Goal: Entertainment & Leisure: Consume media (video, audio)

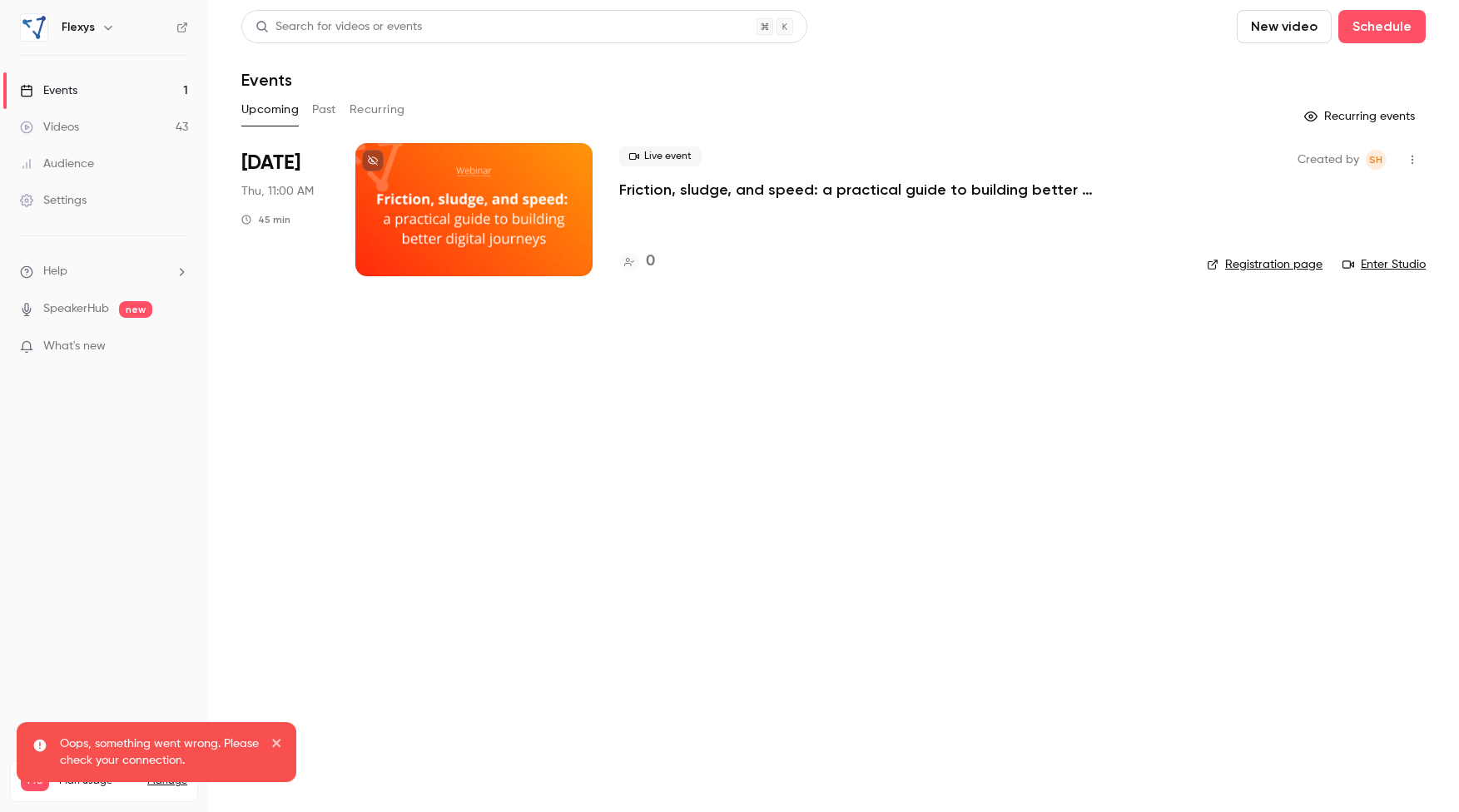
click at [85, 119] on link "Videos 43" at bounding box center [104, 128] width 208 height 37
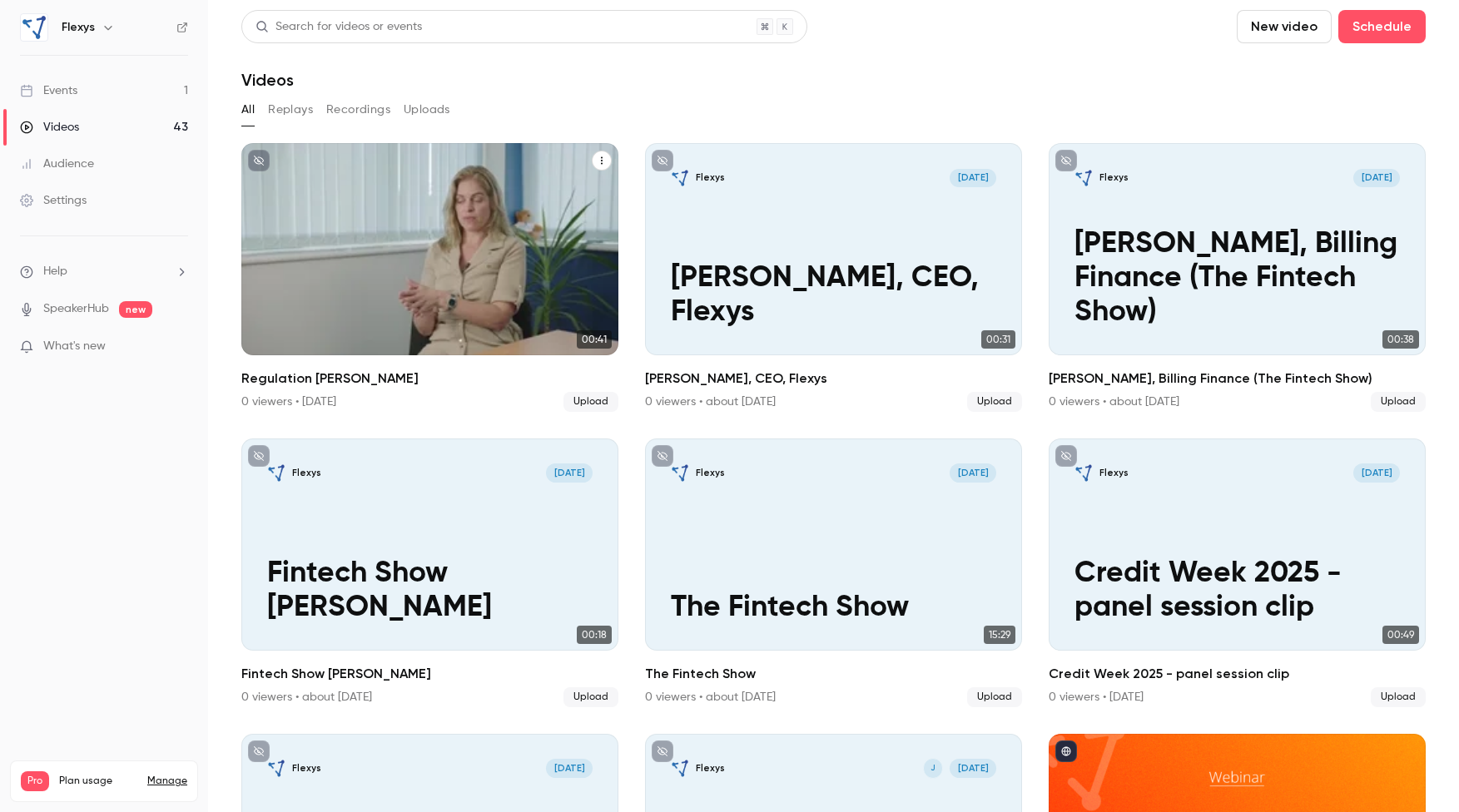
click at [426, 233] on div "Flexys [DATE] Regulation [PERSON_NAME]" at bounding box center [430, 249] width 377 height 212
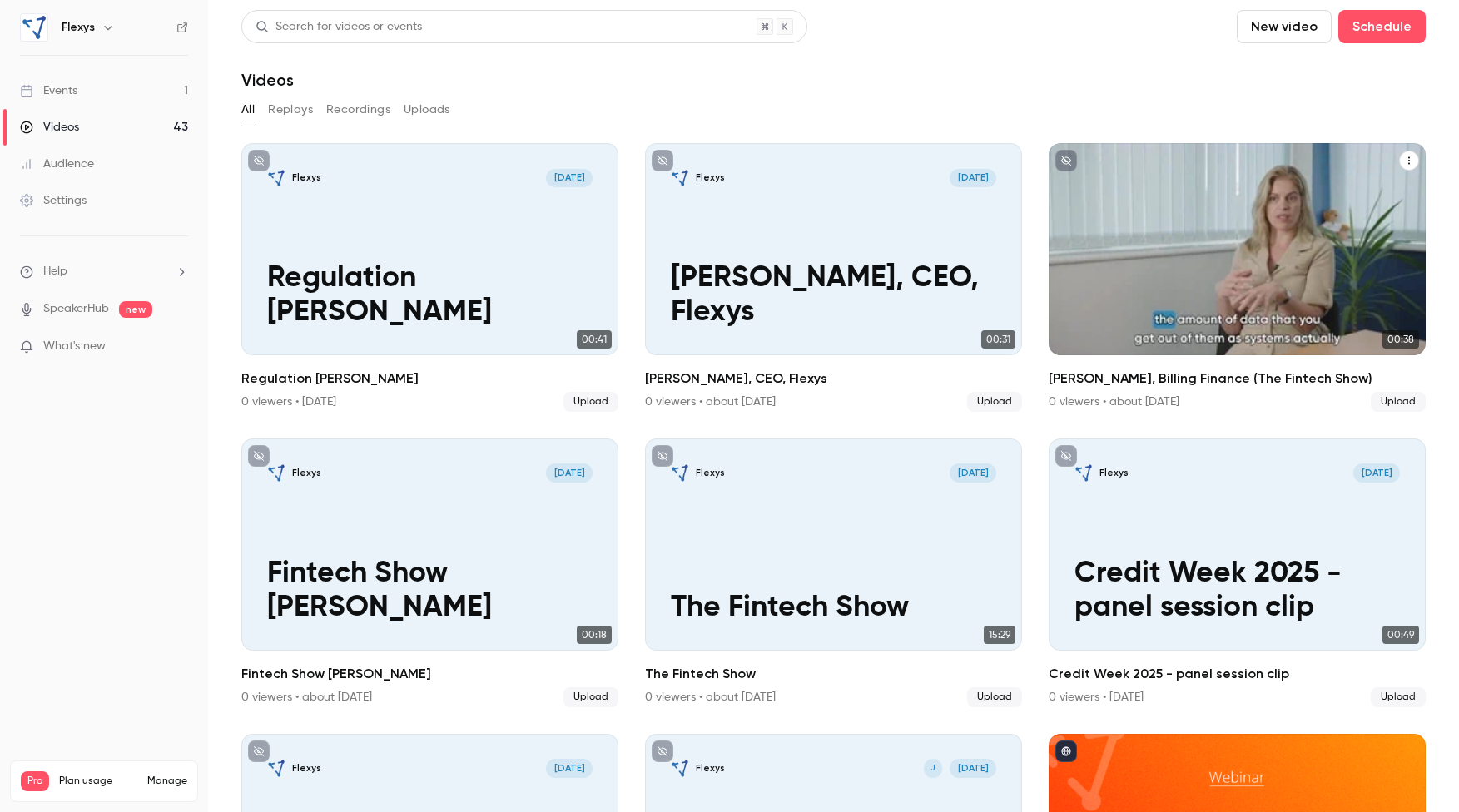
click at [1211, 279] on p "[PERSON_NAME], Billing Finance (The Fintech Show)" at bounding box center [1238, 278] width 326 height 102
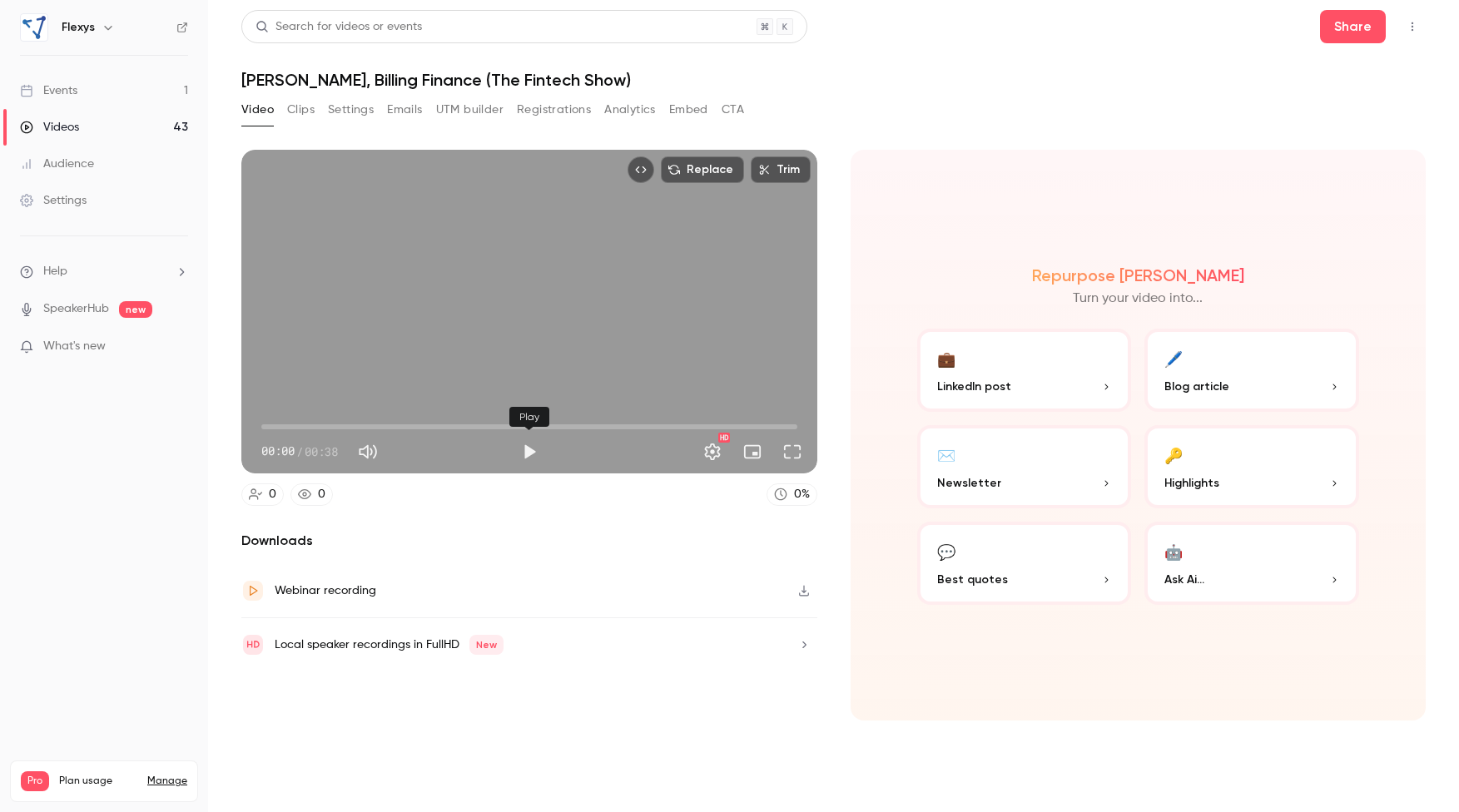
click at [529, 454] on button "Play" at bounding box center [530, 452] width 33 height 33
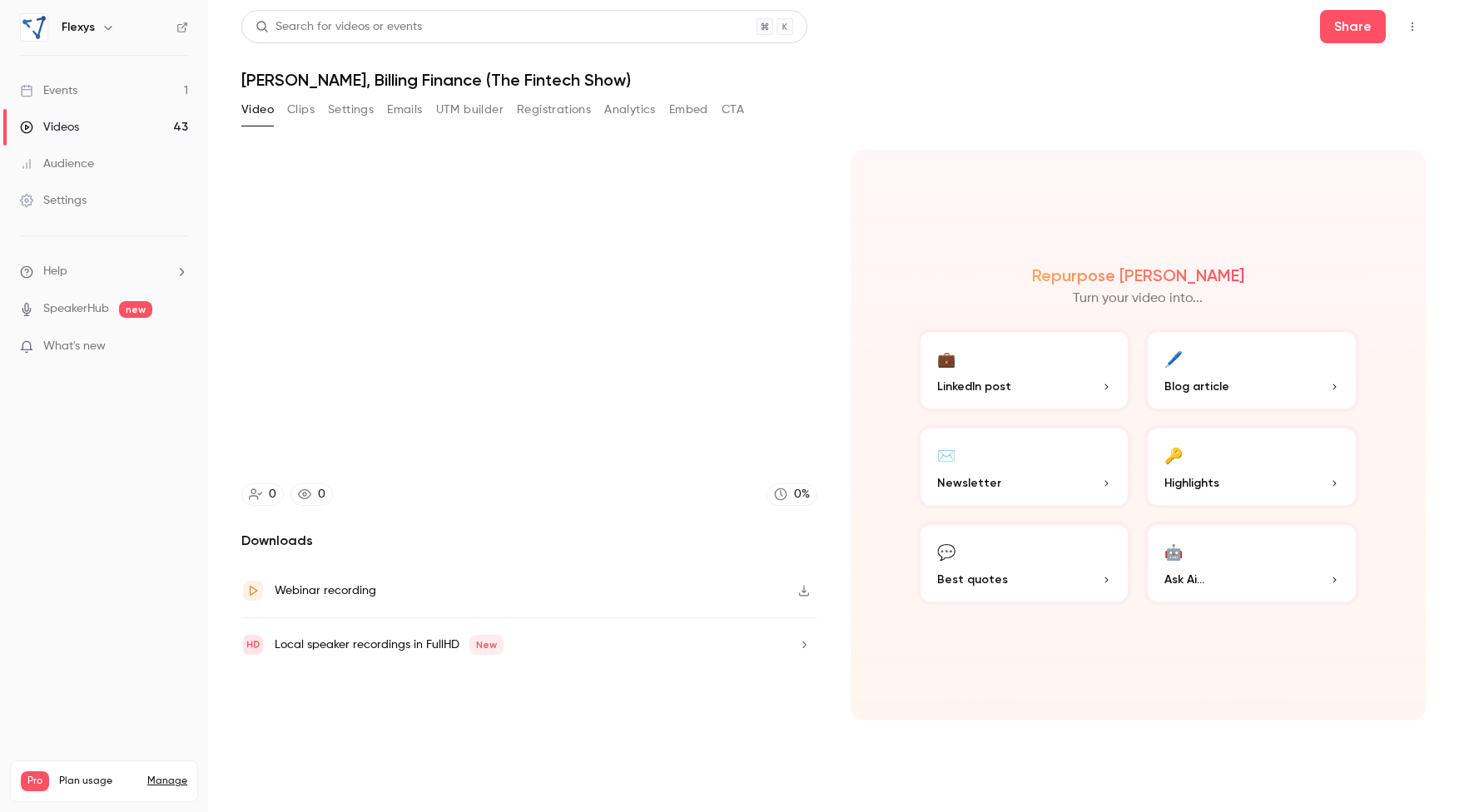
type input "***"
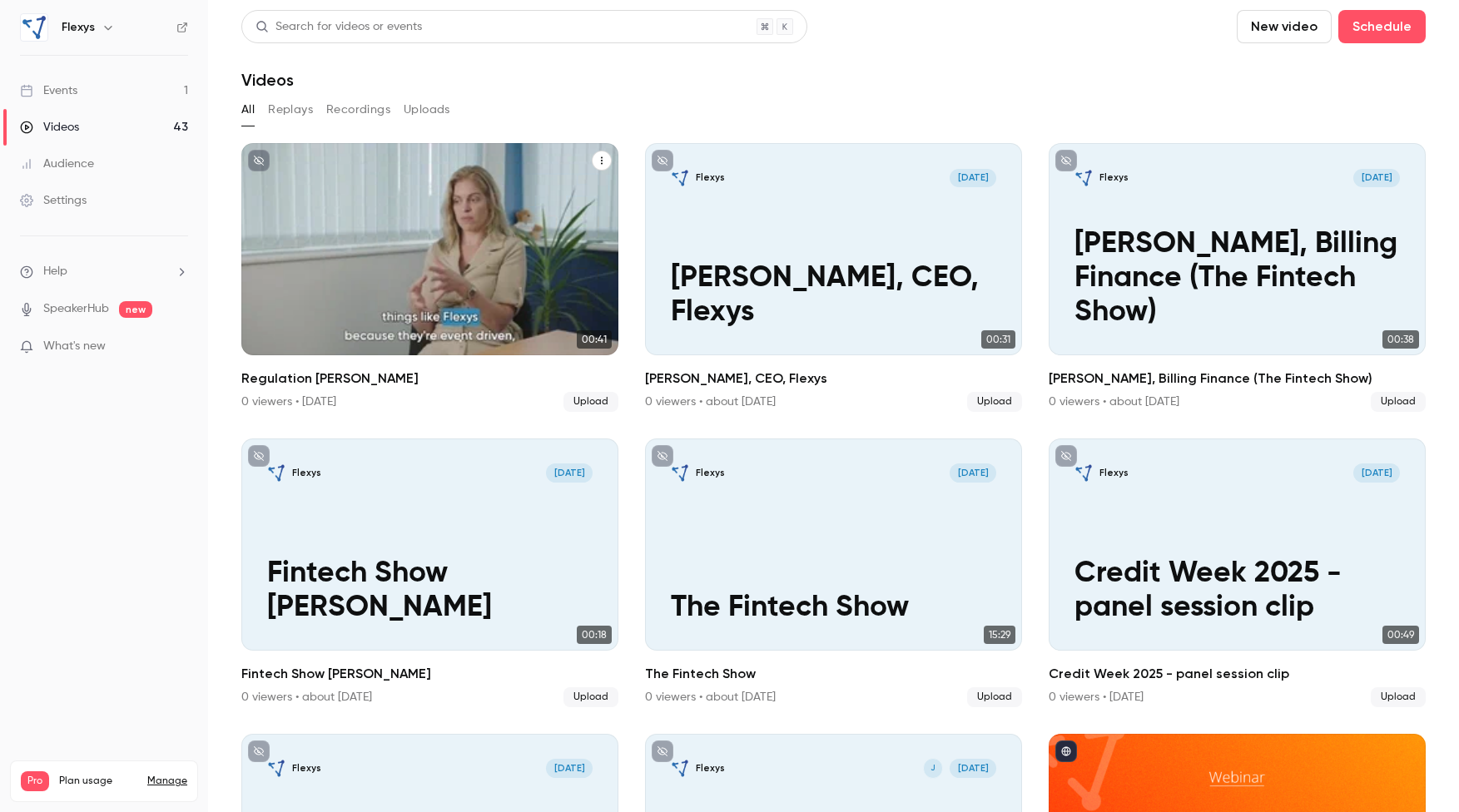
click at [430, 238] on div "Flexys [DATE] Regulation [PERSON_NAME]" at bounding box center [430, 249] width 377 height 212
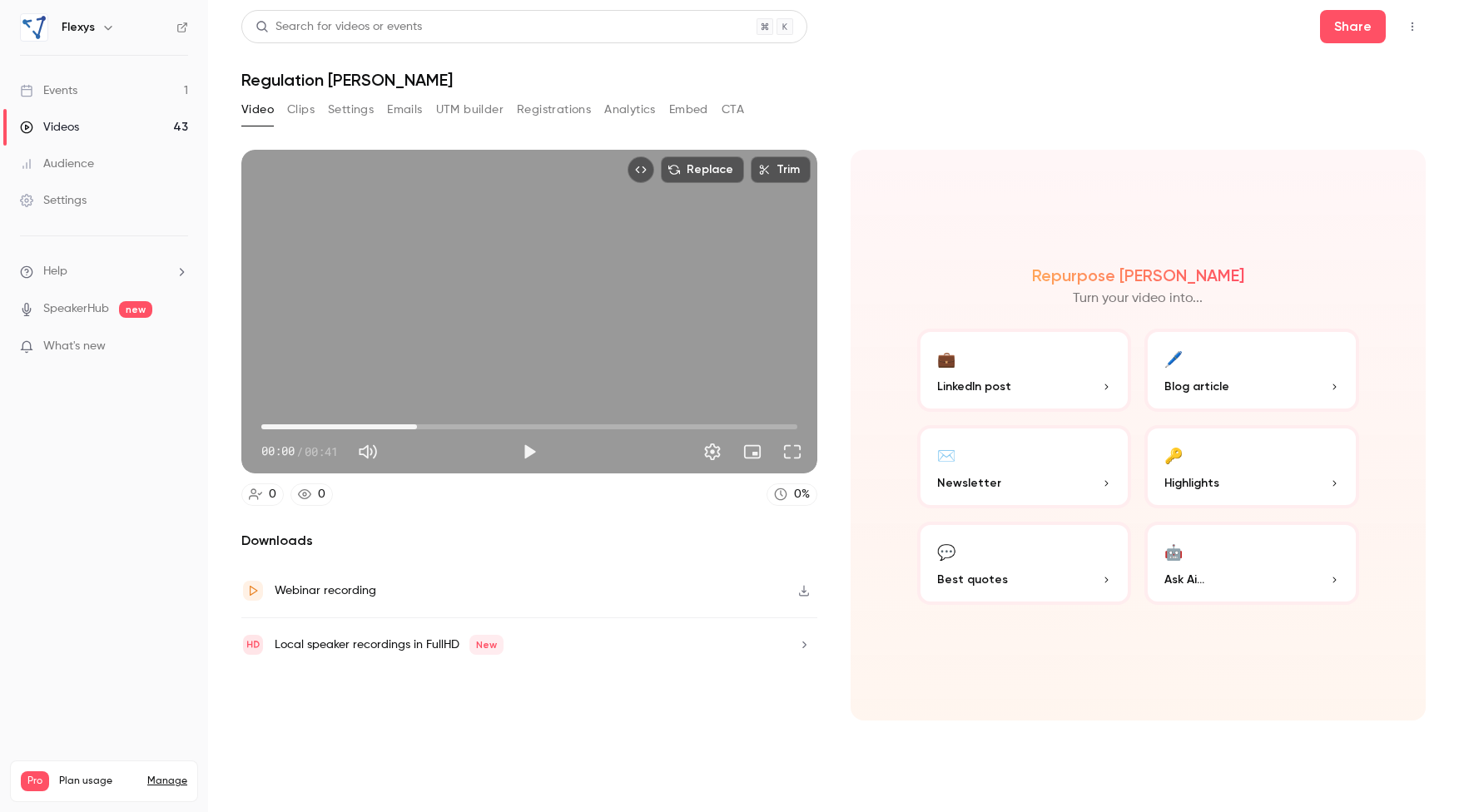
click at [418, 427] on span "00:12" at bounding box center [530, 427] width 537 height 26
click at [467, 427] on span "00:12" at bounding box center [530, 427] width 537 height 26
click at [526, 425] on span "00:20" at bounding box center [530, 427] width 537 height 26
click at [574, 428] on span "00:20" at bounding box center [530, 427] width 537 height 26
click at [619, 425] on span "00:28" at bounding box center [530, 427] width 537 height 26
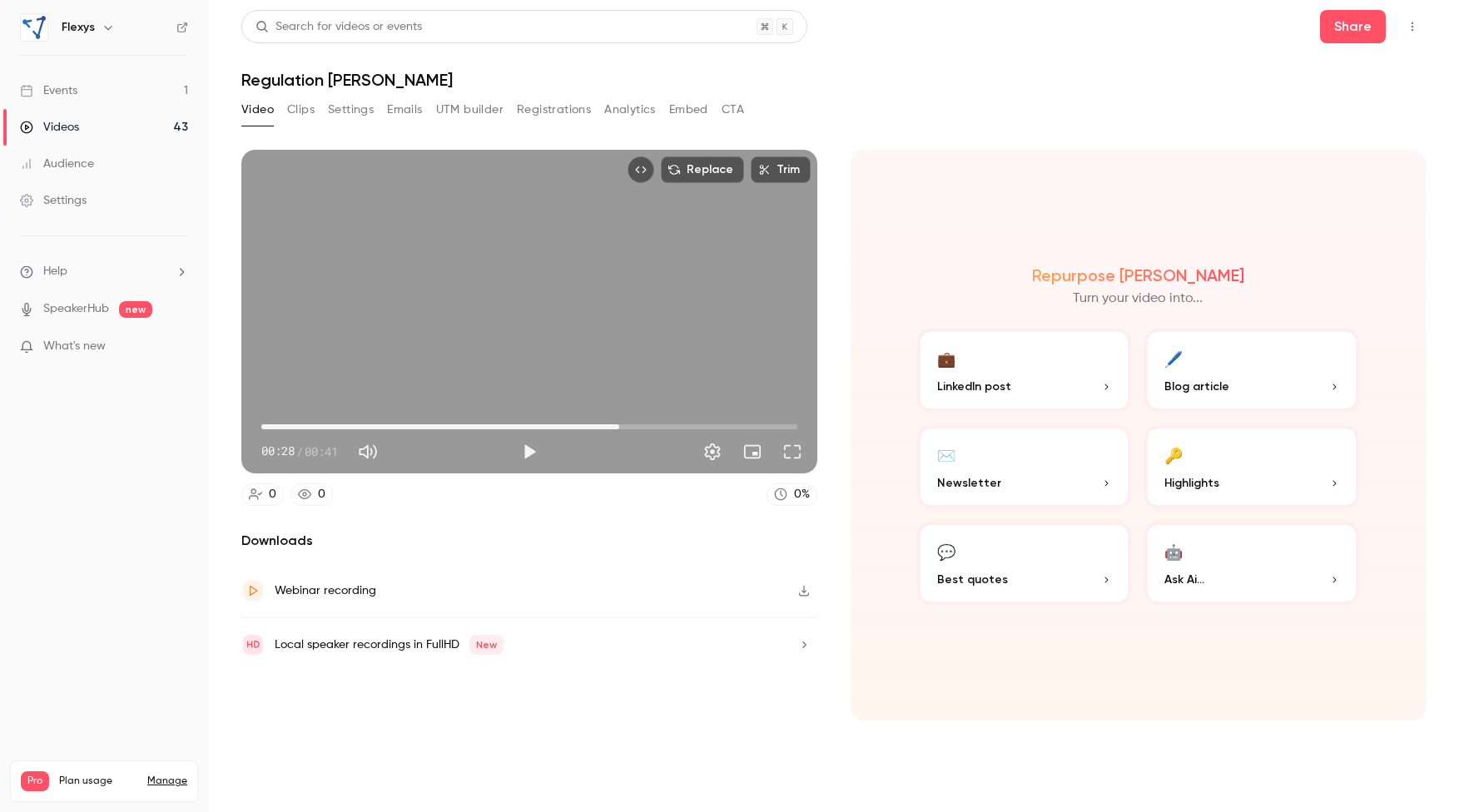
click at [541, 425] on span "00:28" at bounding box center [530, 427] width 537 height 26
click at [527, 424] on span "00:21" at bounding box center [530, 427] width 537 height 26
click at [525, 452] on button "Play" at bounding box center [530, 452] width 33 height 33
click at [506, 425] on span "00:22" at bounding box center [530, 427] width 537 height 26
click at [500, 425] on span "00:19" at bounding box center [530, 427] width 537 height 26
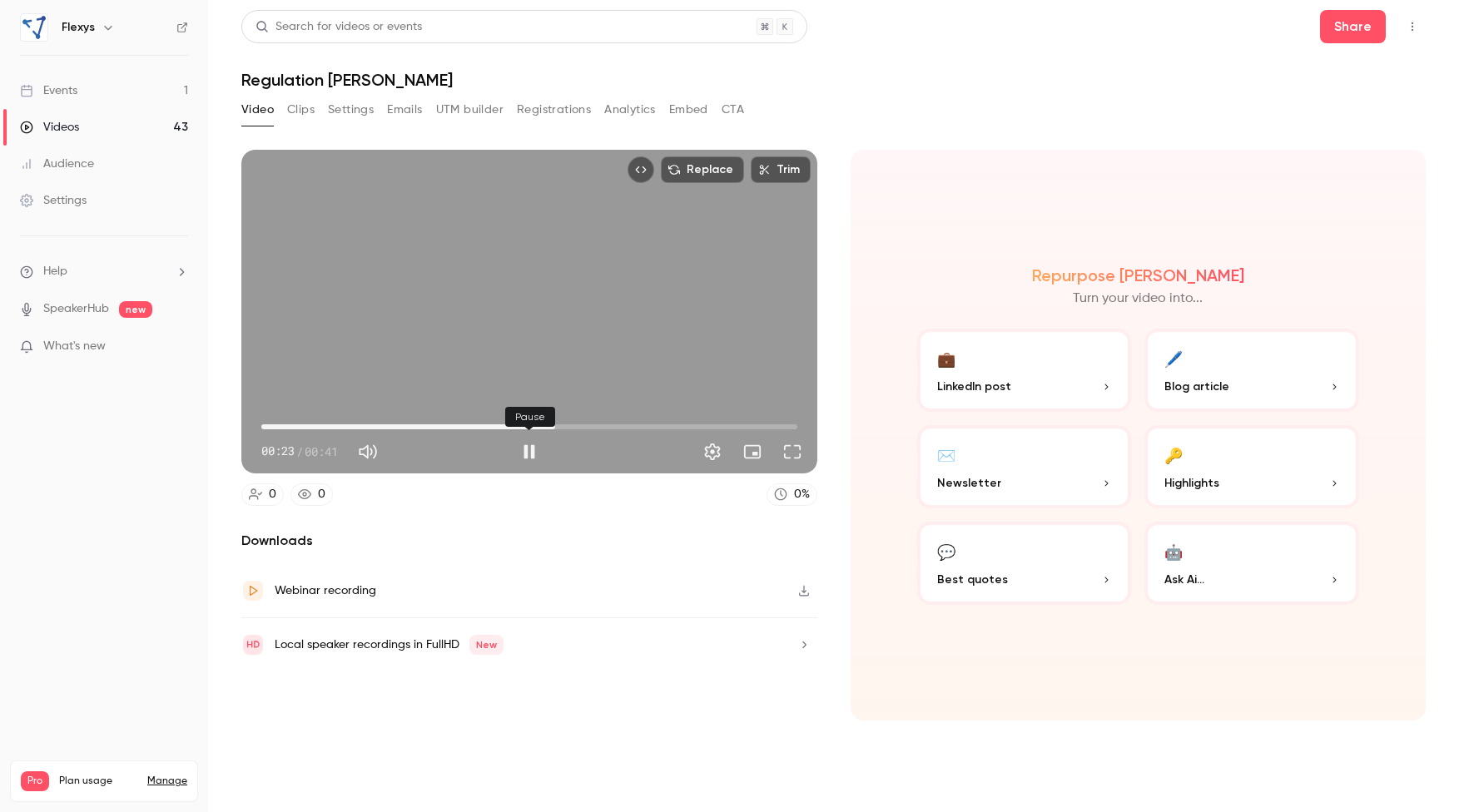
click at [529, 448] on button "Pause" at bounding box center [530, 452] width 33 height 33
click at [576, 351] on div "Replace Trim 00:23 00:23 / 00:41" at bounding box center [530, 312] width 576 height 324
click at [561, 423] on span "00:24" at bounding box center [530, 427] width 537 height 26
click at [534, 424] on span "00:21" at bounding box center [530, 427] width 537 height 26
click at [530, 454] on button "Pause" at bounding box center [530, 452] width 33 height 33
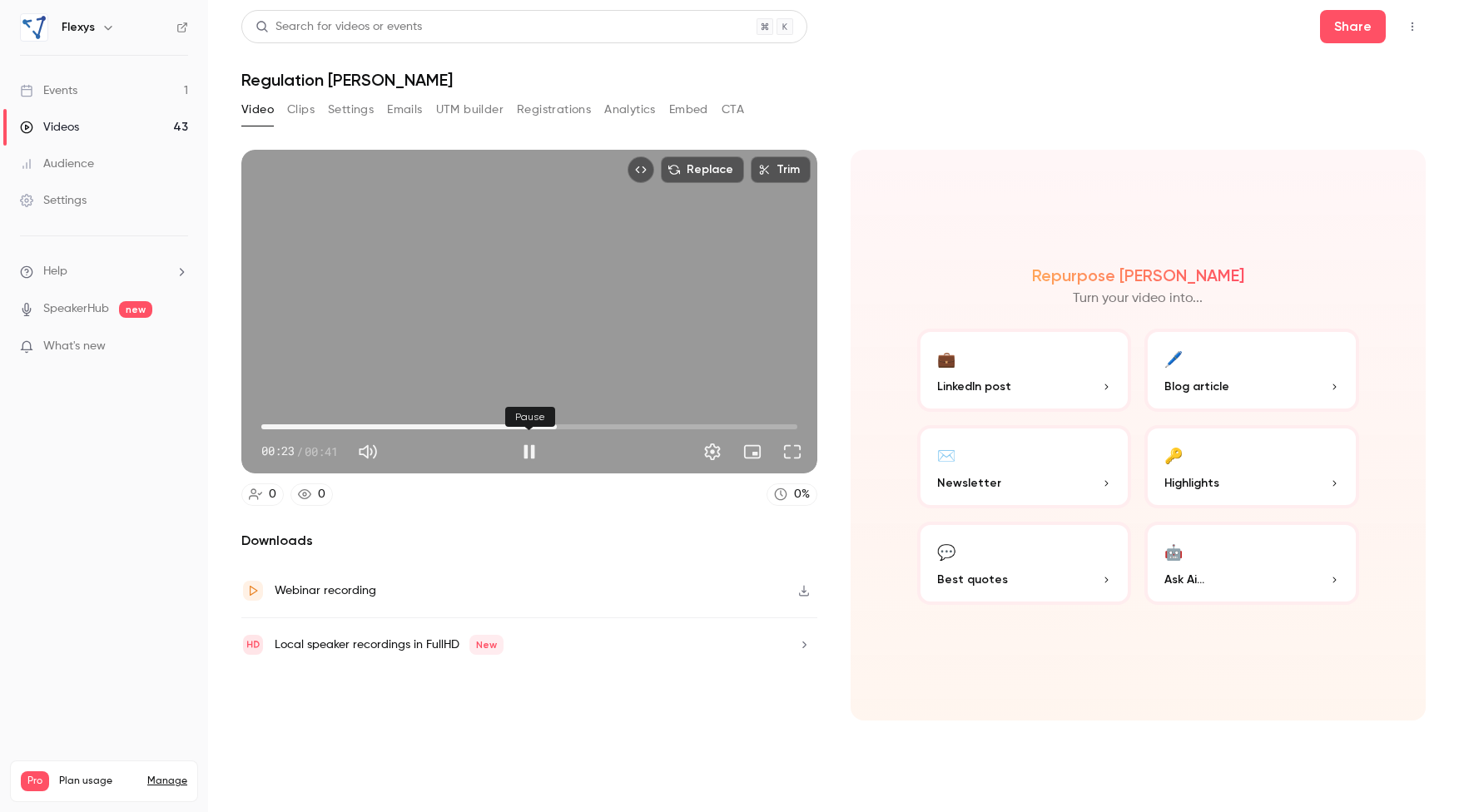
type input "****"
click at [1360, 35] on button "Share" at bounding box center [1353, 26] width 66 height 33
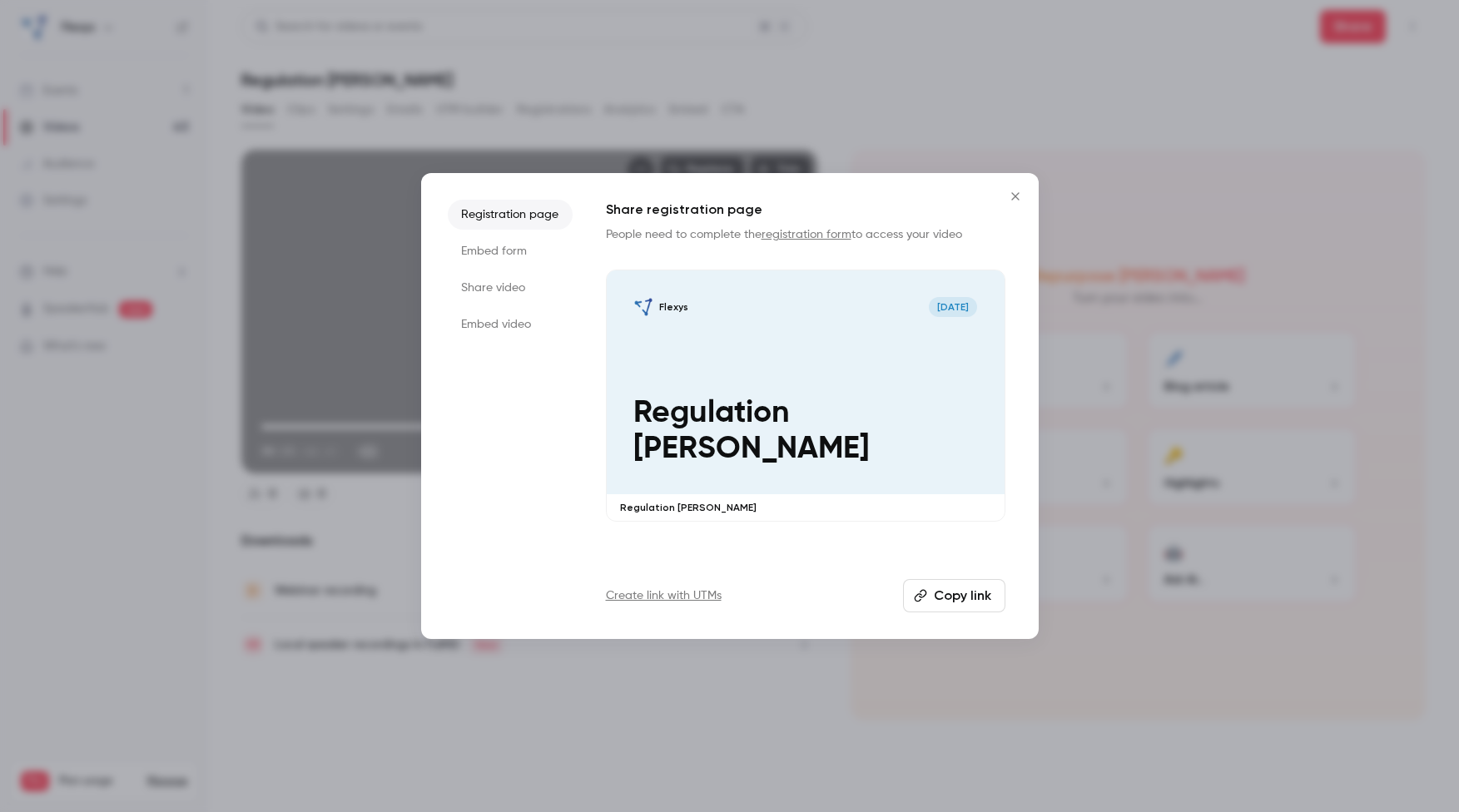
click at [1014, 196] on icon "Close" at bounding box center [1015, 196] width 8 height 8
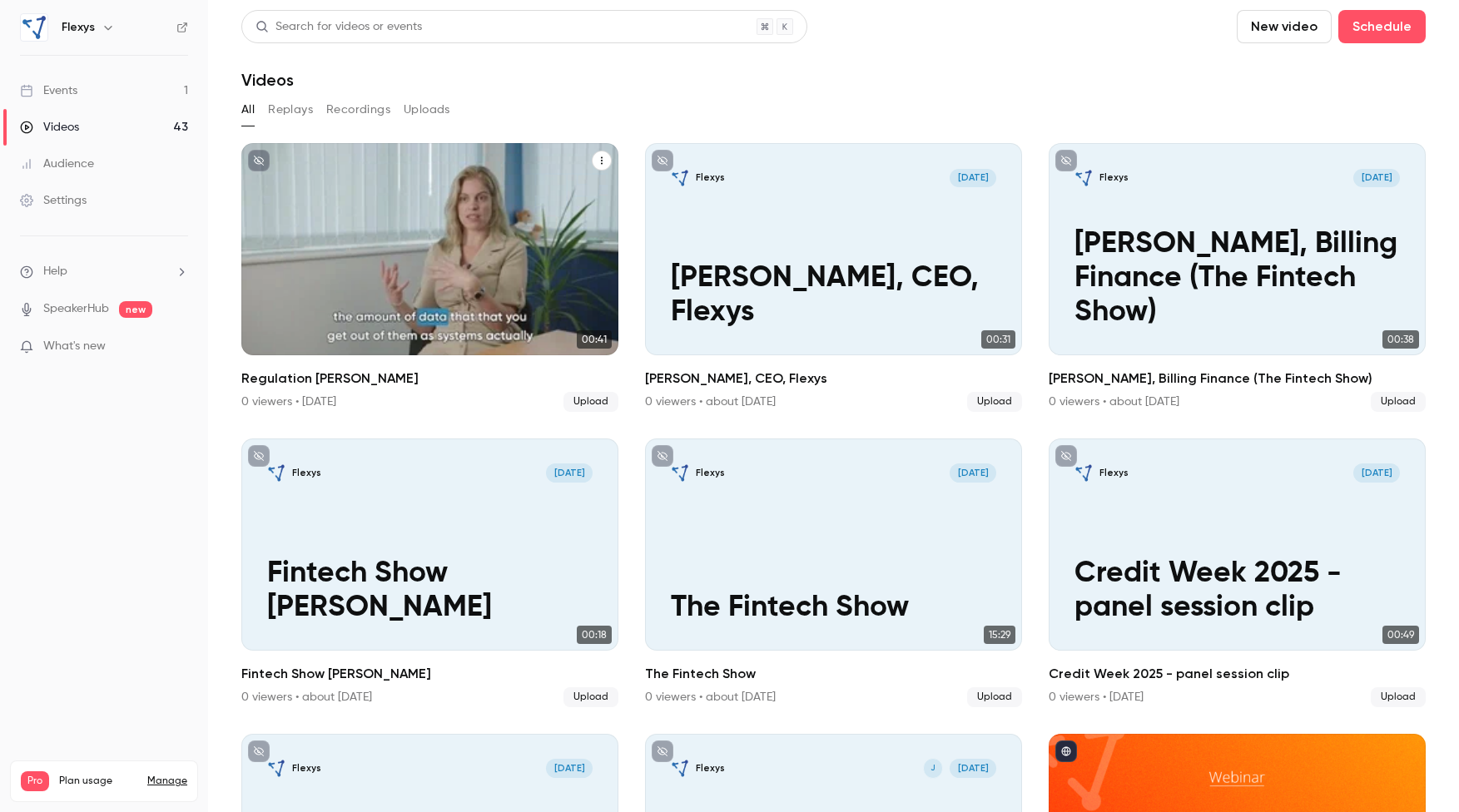
click at [496, 210] on div "Flexys [DATE] Regulation [PERSON_NAME]" at bounding box center [430, 249] width 377 height 212
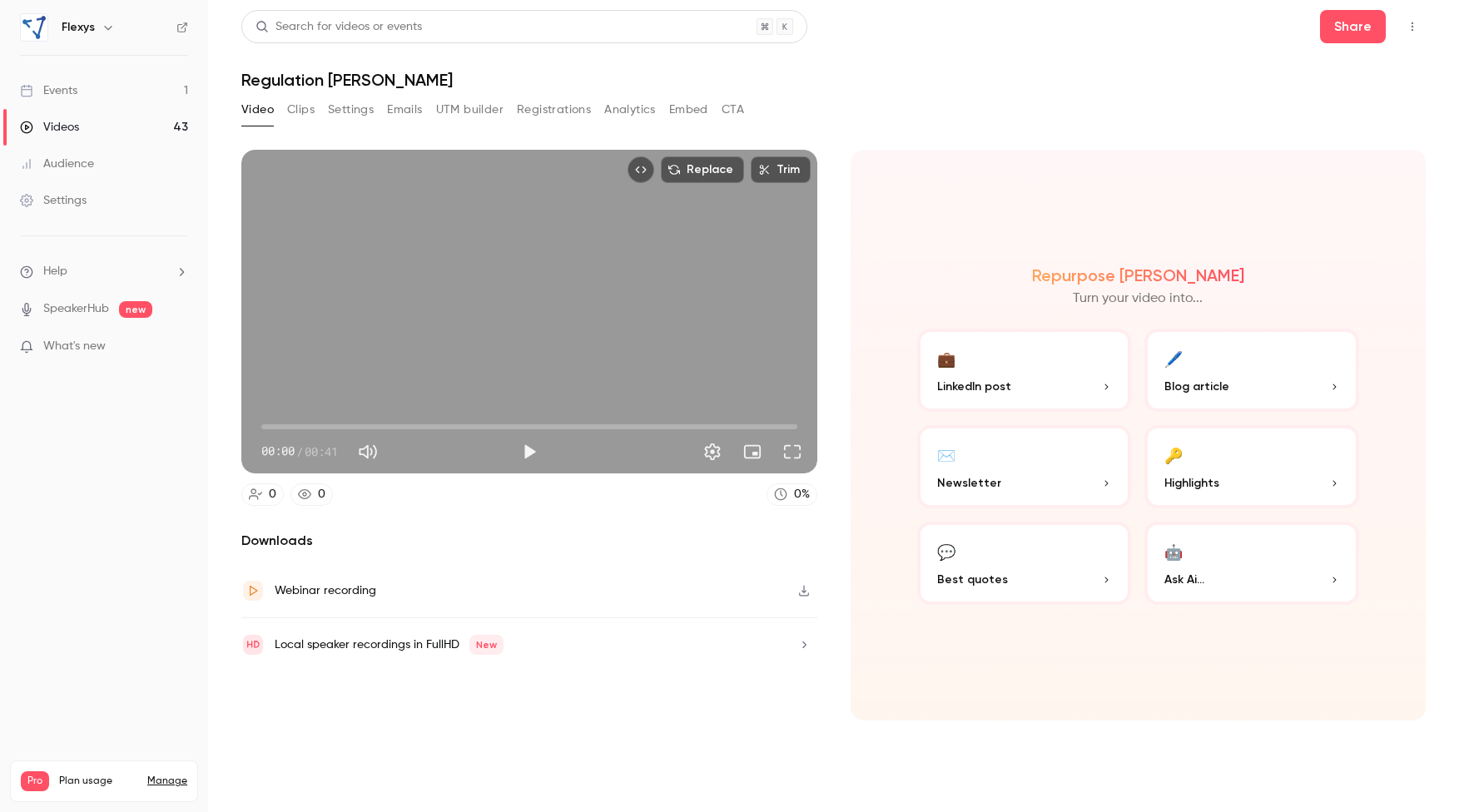
click at [522, 424] on span "00:00" at bounding box center [530, 427] width 537 height 26
click at [530, 452] on button "Play" at bounding box center [530, 452] width 33 height 33
click at [571, 427] on span "00:20" at bounding box center [530, 427] width 537 height 26
click at [590, 426] on span "00:25" at bounding box center [530, 427] width 537 height 26
click at [626, 427] on span "00:28" at bounding box center [530, 427] width 537 height 26
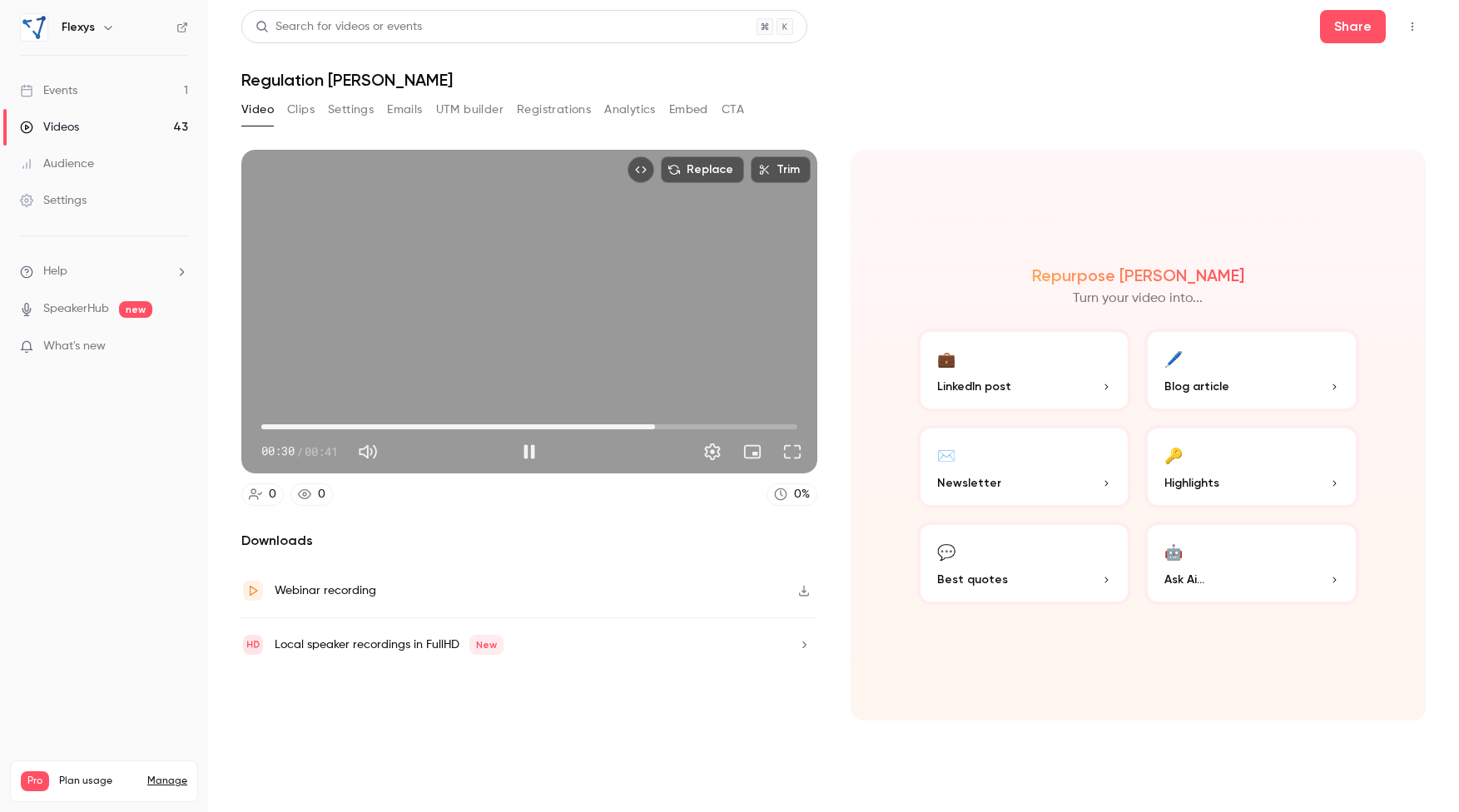
click at [656, 424] on span "00:30" at bounding box center [530, 427] width 537 height 26
click at [673, 424] on span "00:31" at bounding box center [530, 427] width 537 height 26
click at [696, 422] on span "00:34" at bounding box center [530, 427] width 537 height 26
click at [722, 423] on span "00:34" at bounding box center [530, 427] width 537 height 26
click at [527, 458] on button "Pause" at bounding box center [530, 452] width 33 height 33
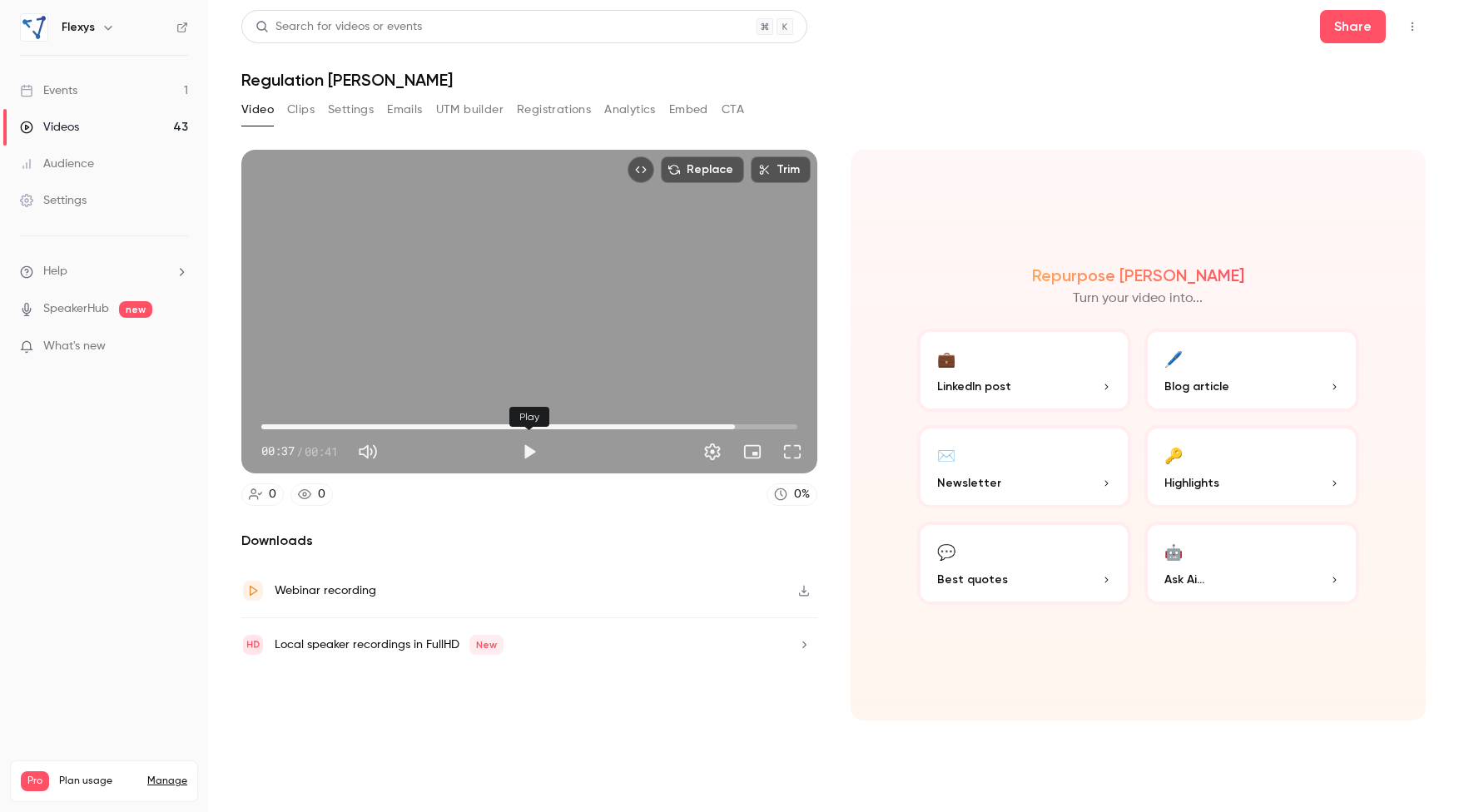
click at [536, 451] on button "Play" at bounding box center [530, 452] width 33 height 33
click at [652, 424] on span "00:39" at bounding box center [530, 427] width 537 height 26
type input "****"
click at [528, 452] on button "Pause" at bounding box center [530, 452] width 33 height 33
